Goal: Transaction & Acquisition: Purchase product/service

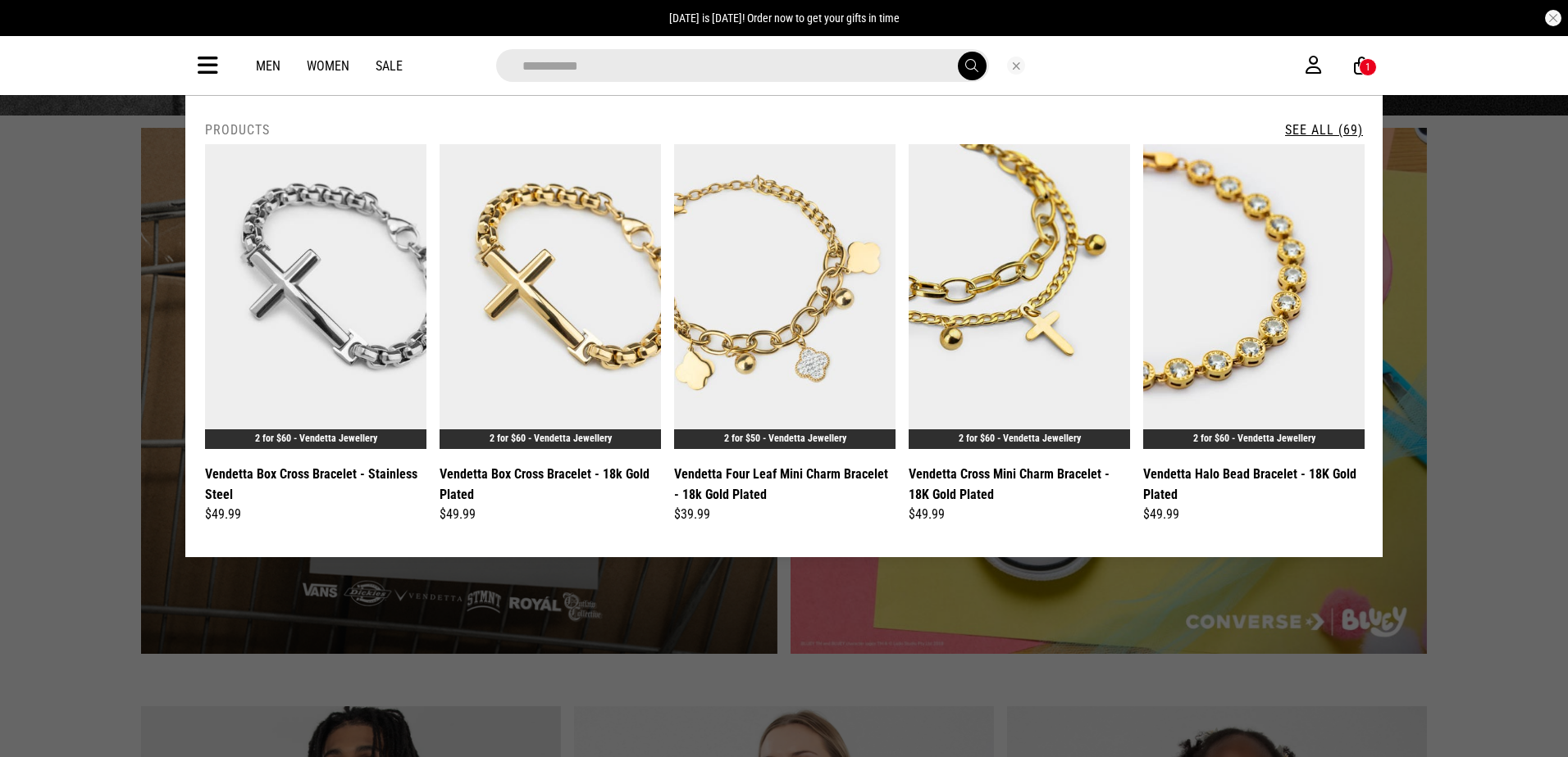
type input "********"
click at [958, 51] on button "submit" at bounding box center [972, 65] width 28 height 28
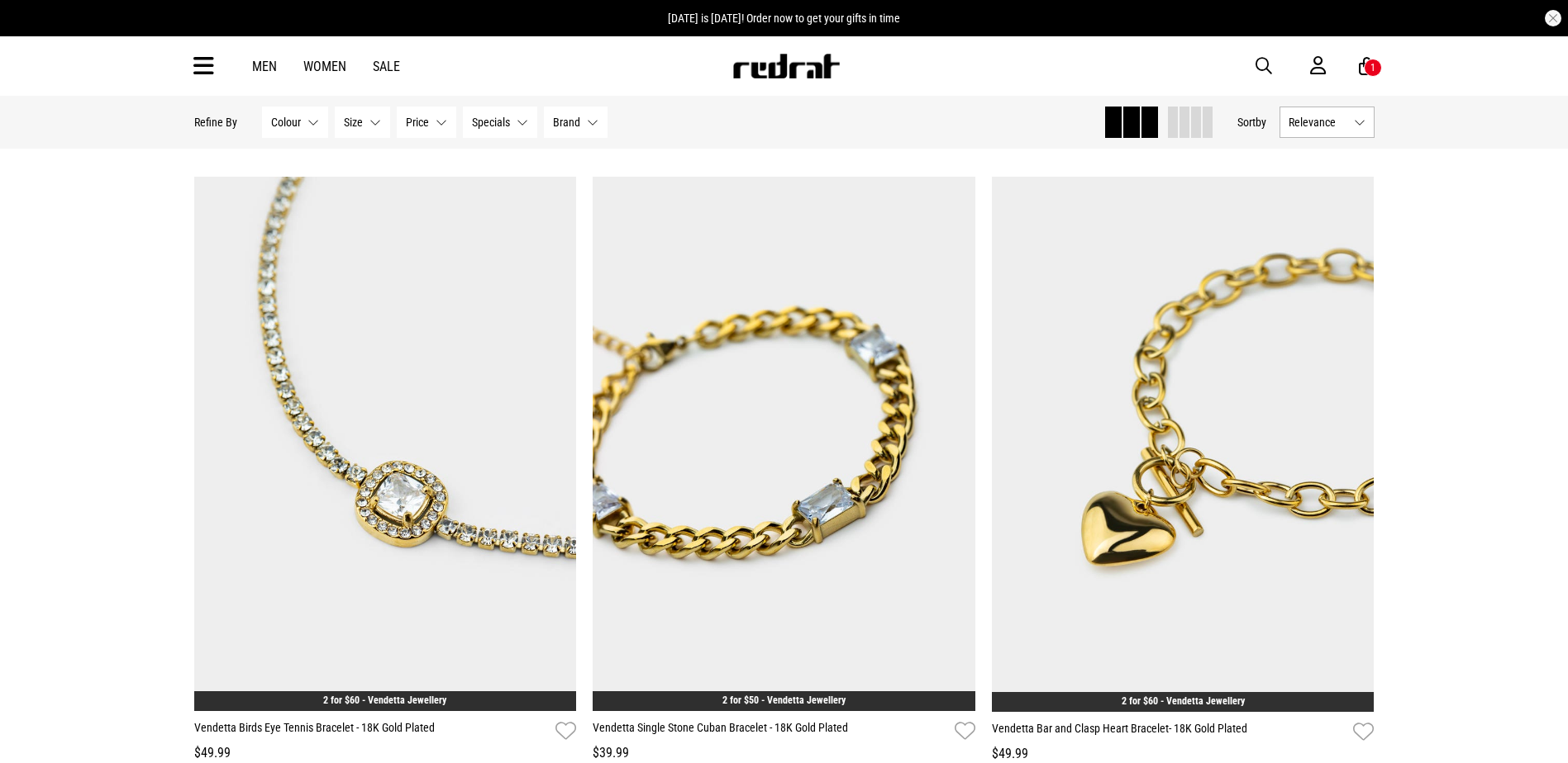
scroll to position [3387, 0]
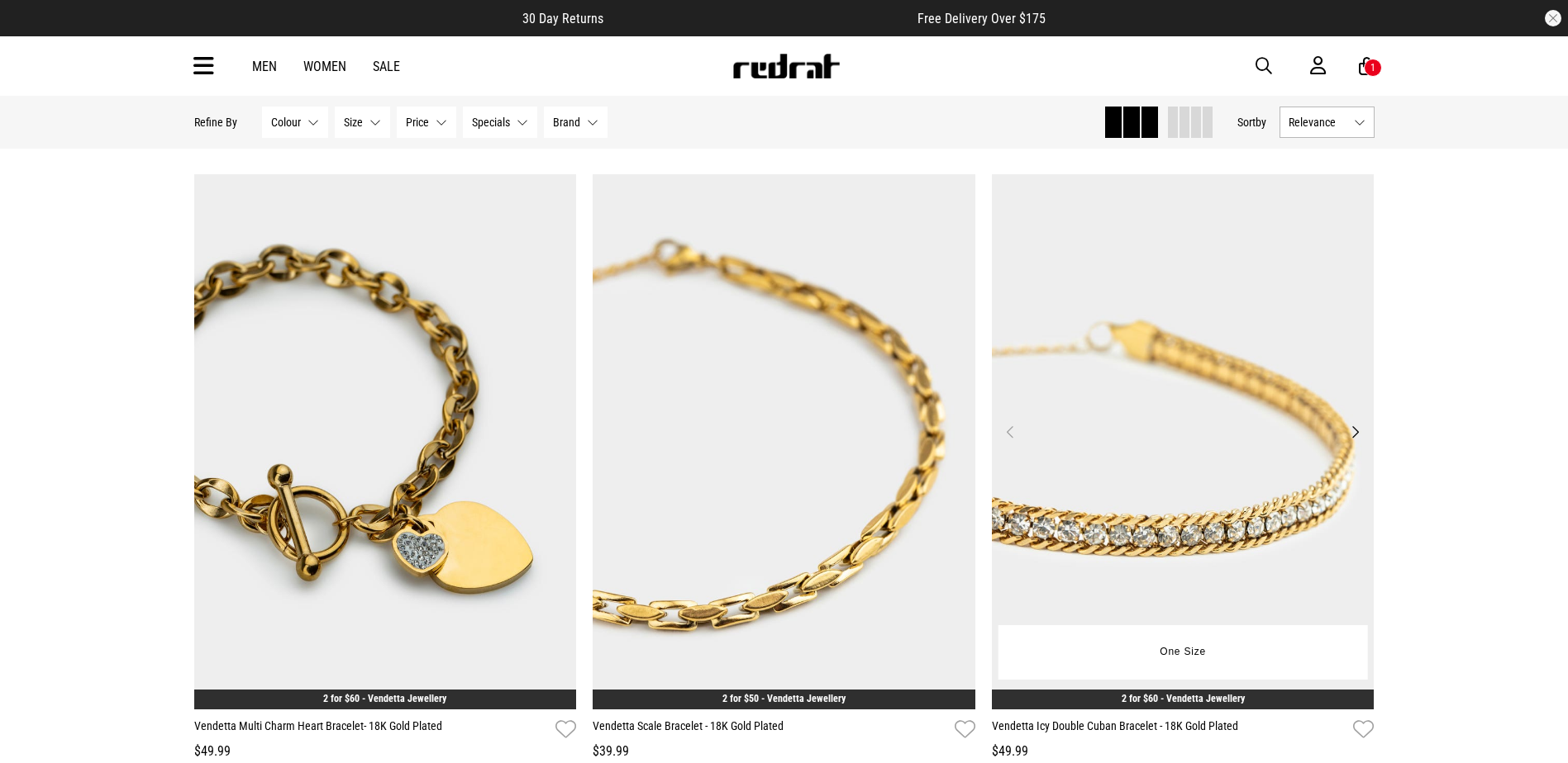
click at [1148, 394] on img at bounding box center [1182, 442] width 383 height 535
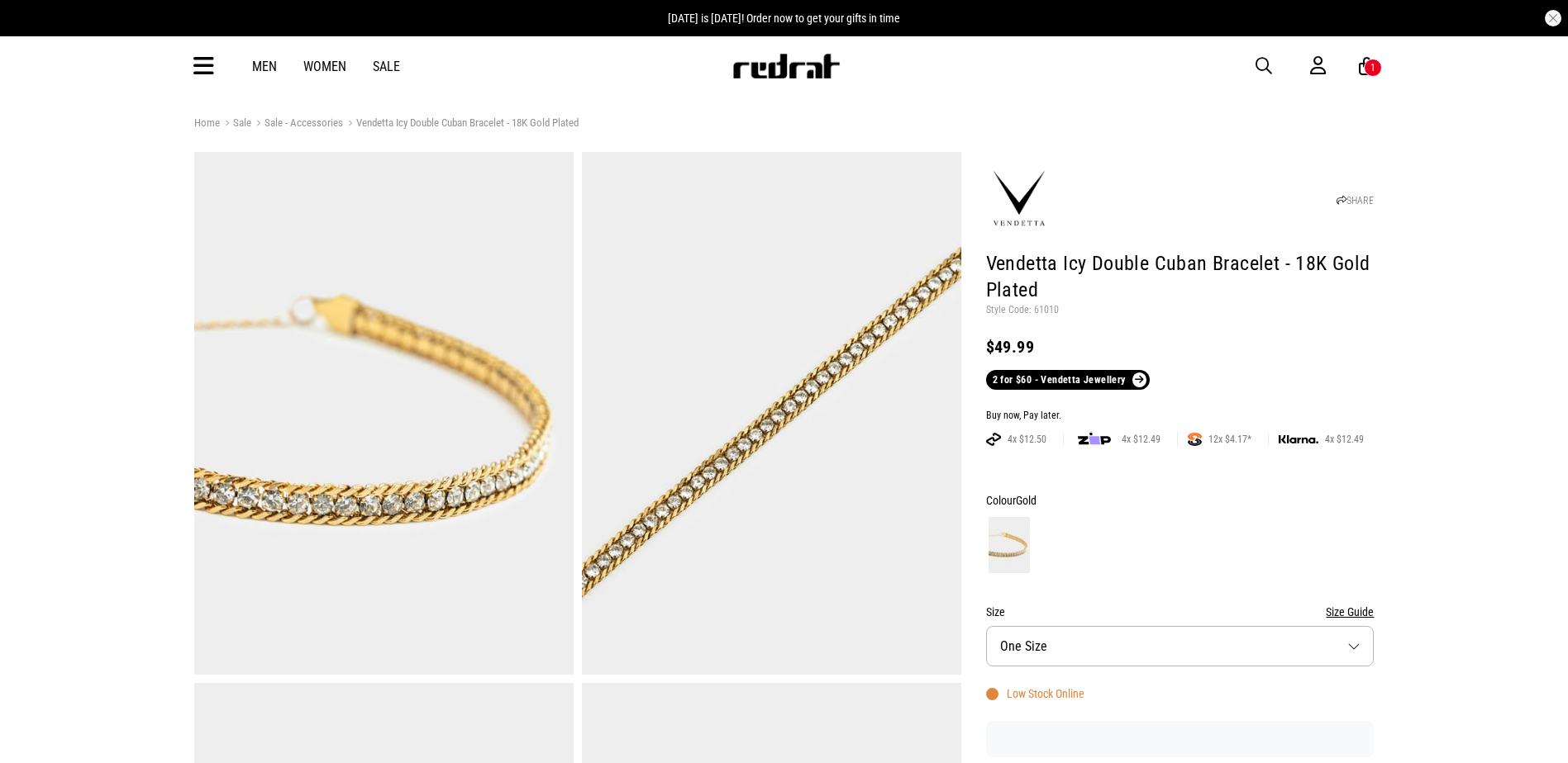
click at [1040, 312] on p "Style Code: 61010" at bounding box center [1180, 310] width 389 height 13
click at [1041, 312] on p "Style Code: 61010" at bounding box center [1180, 310] width 389 height 13
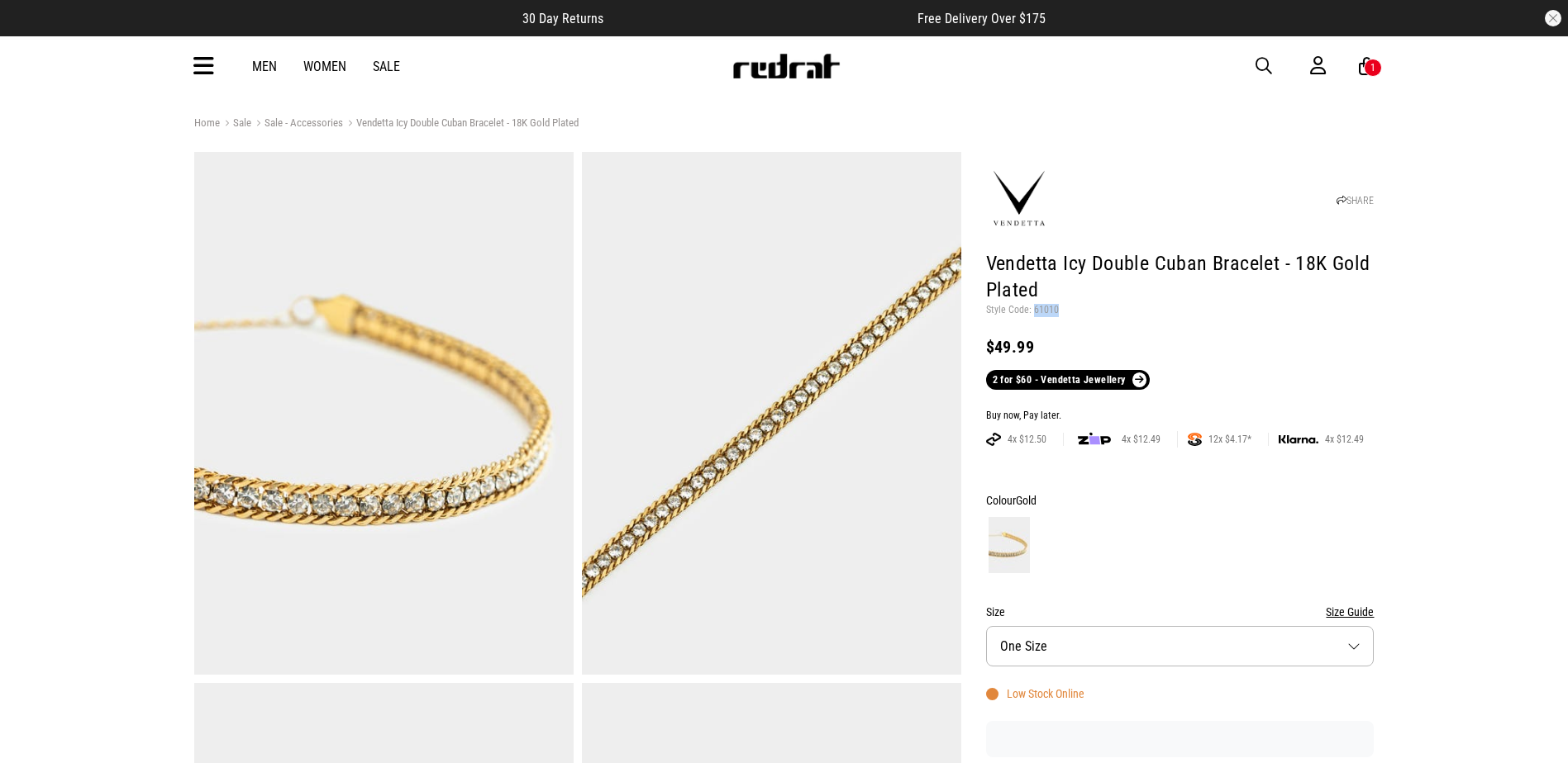
copy p "61010"
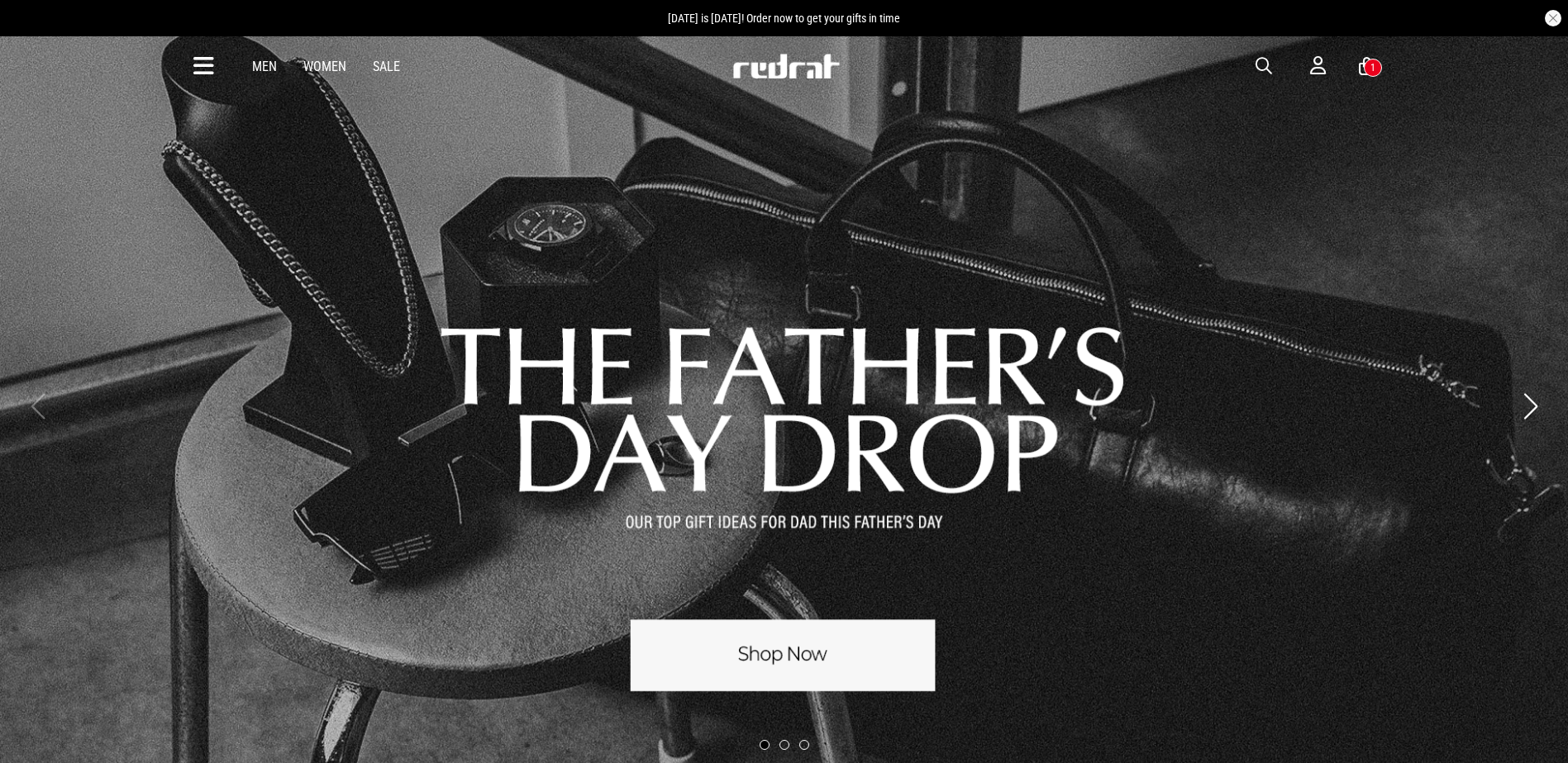
drag, startPoint x: 0, startPoint y: 0, endPoint x: 1261, endPoint y: 62, distance: 1262.5
click at [1262, 60] on span "button" at bounding box center [1263, 66] width 16 height 20
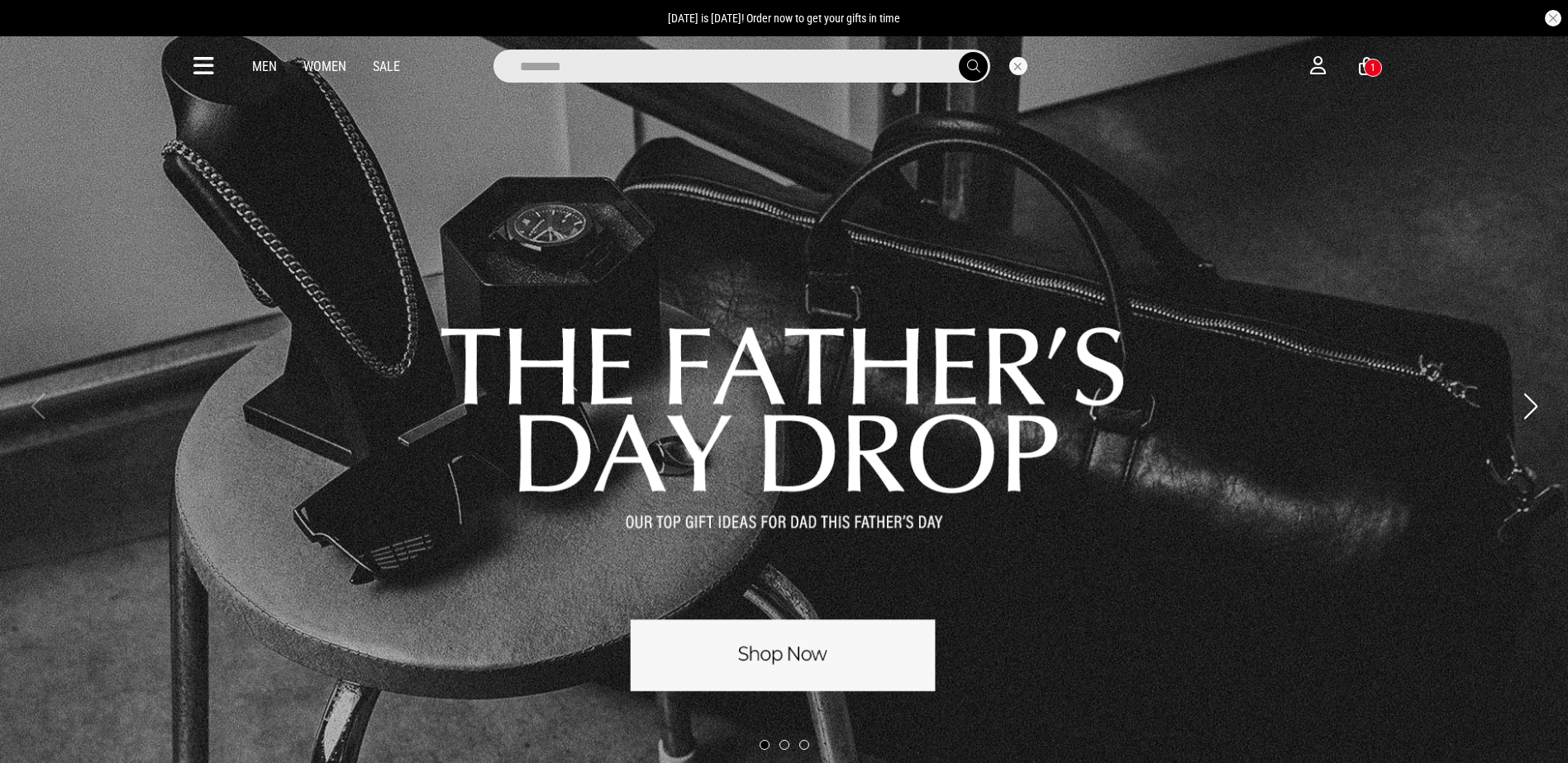
type input "********"
click at [958, 52] on button "submit" at bounding box center [972, 66] width 28 height 28
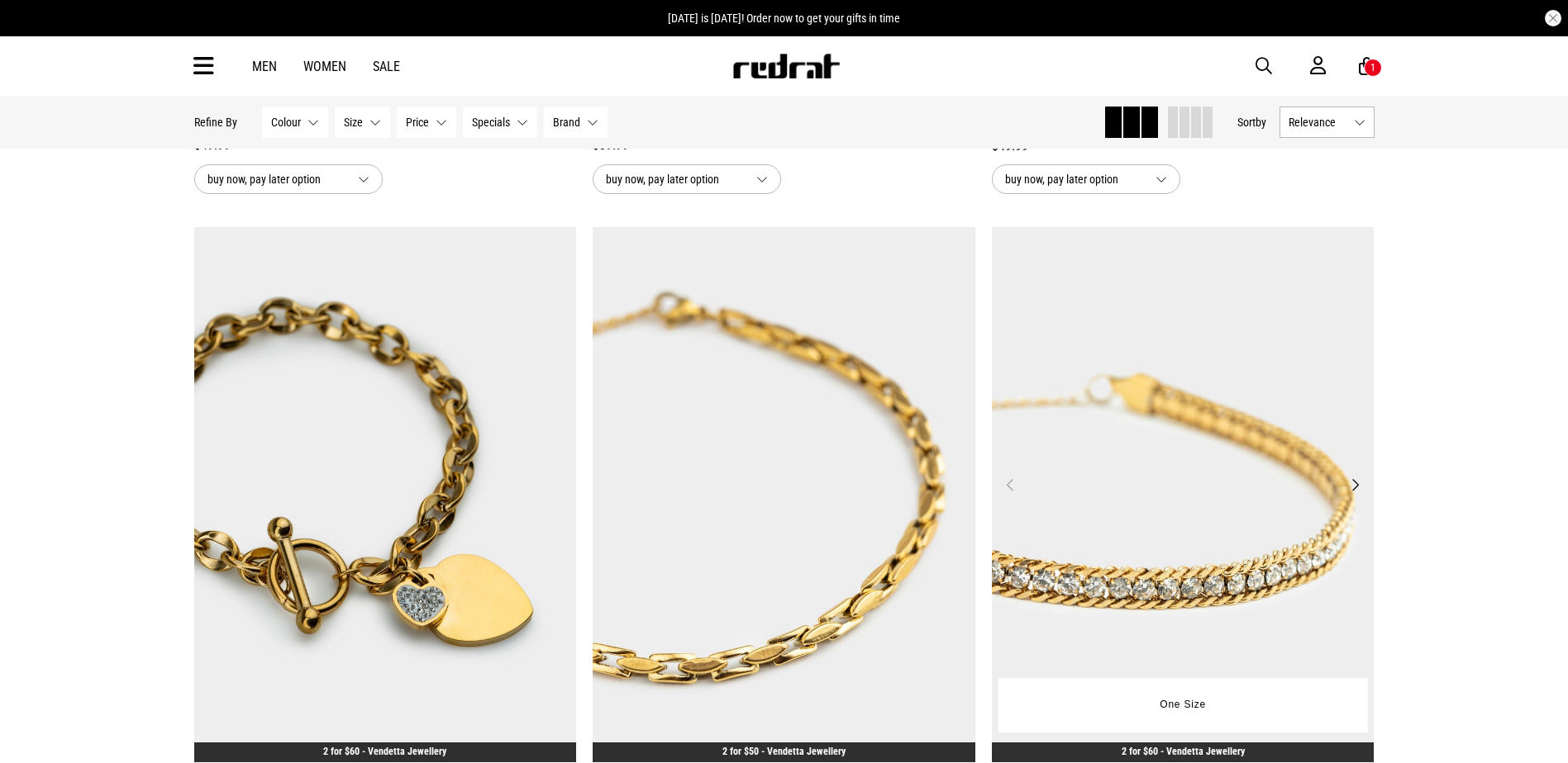
scroll to position [3387, 0]
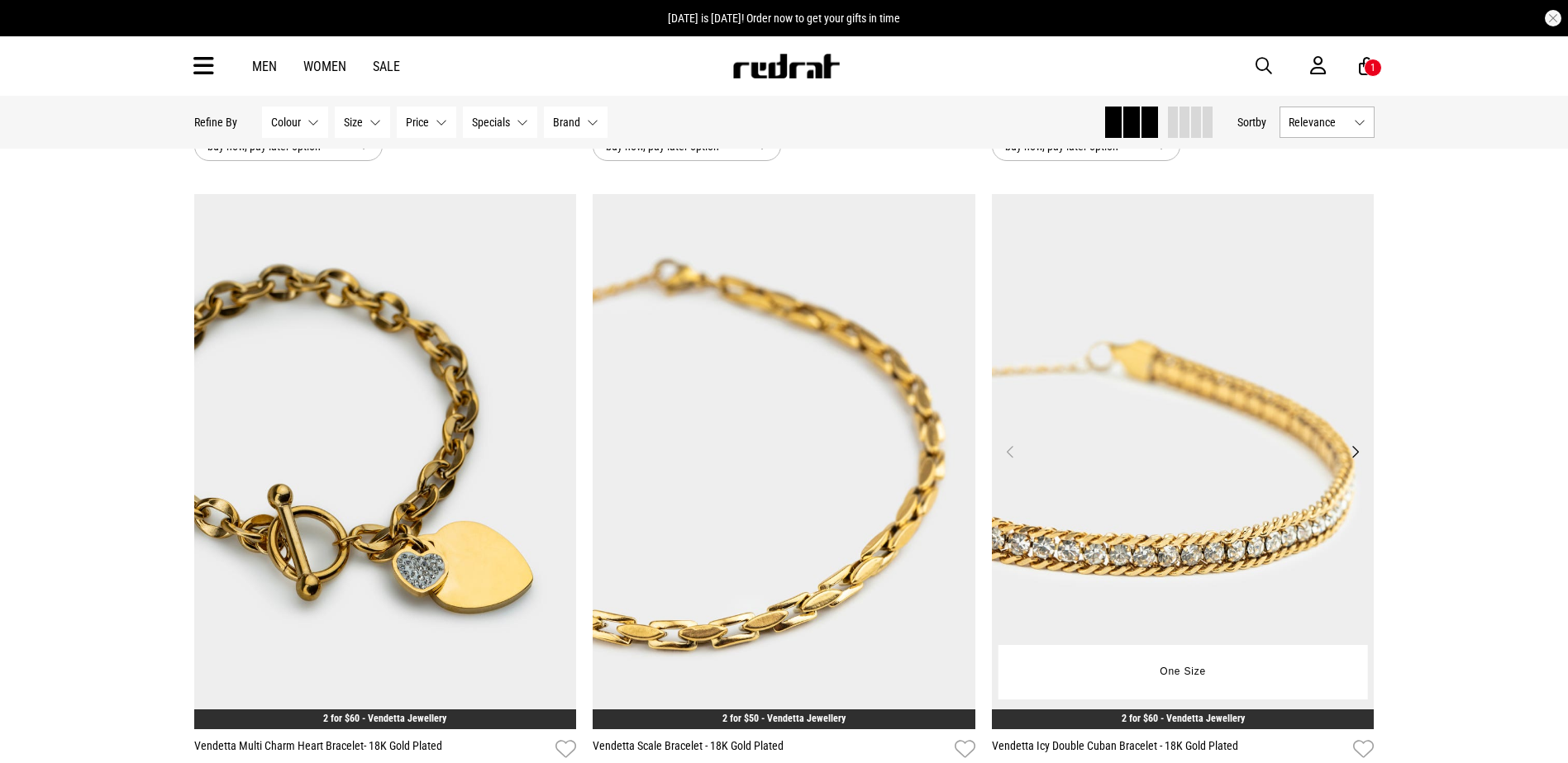
click at [1113, 507] on img at bounding box center [1182, 462] width 383 height 535
